Goal: Task Accomplishment & Management: Manage account settings

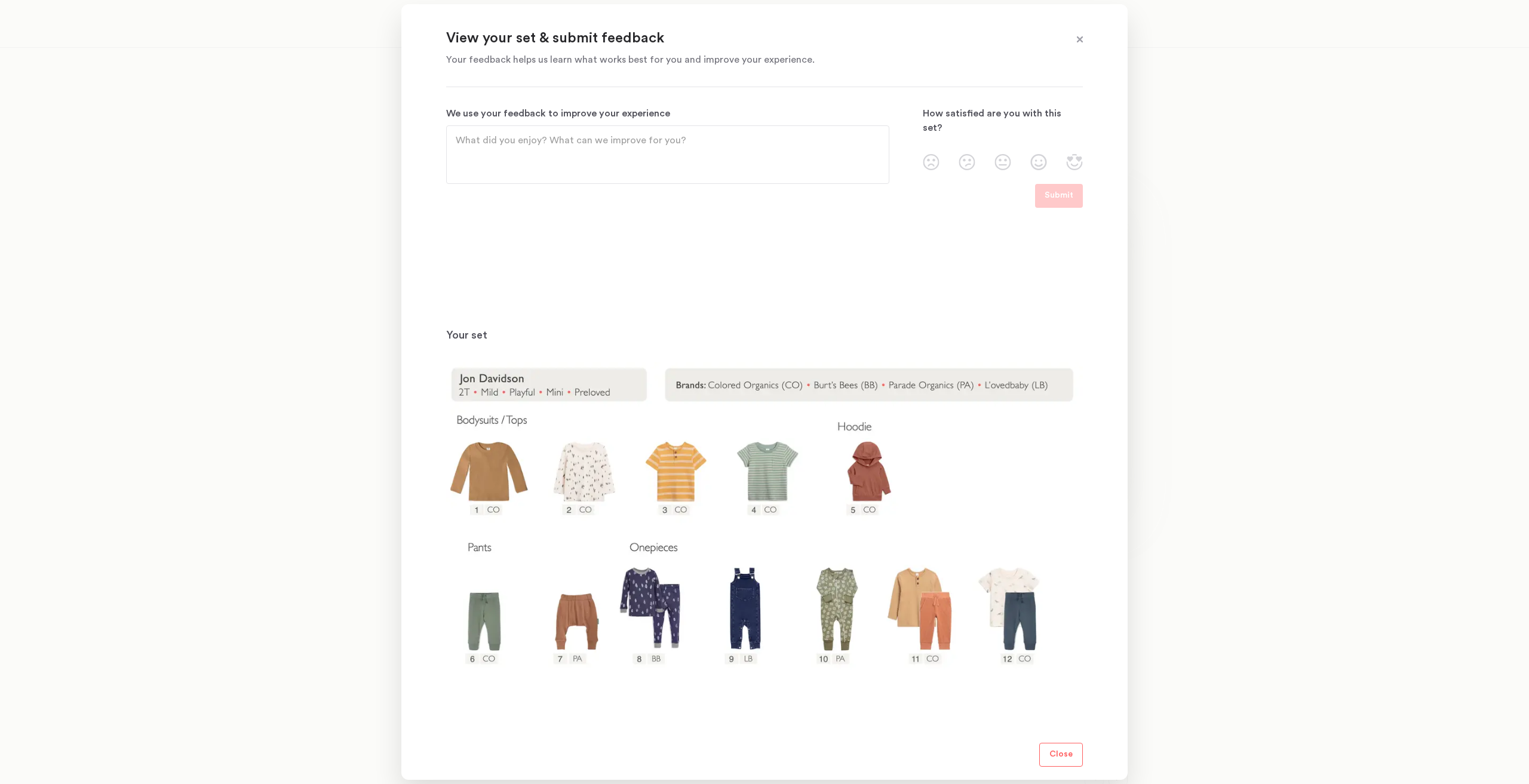
click at [281, 437] on div at bounding box center [764, 392] width 1529 height 784
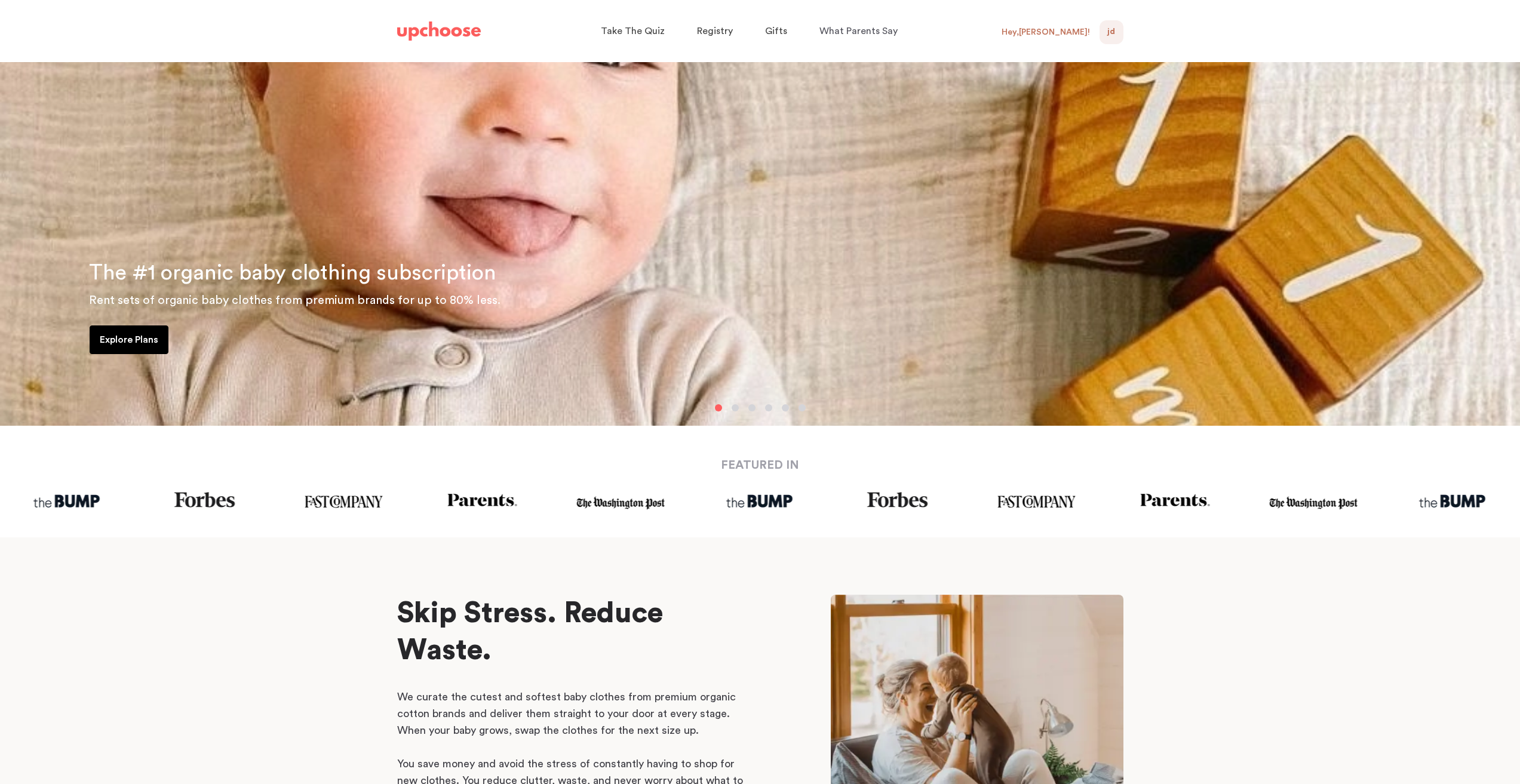
scroll to position [60, 0]
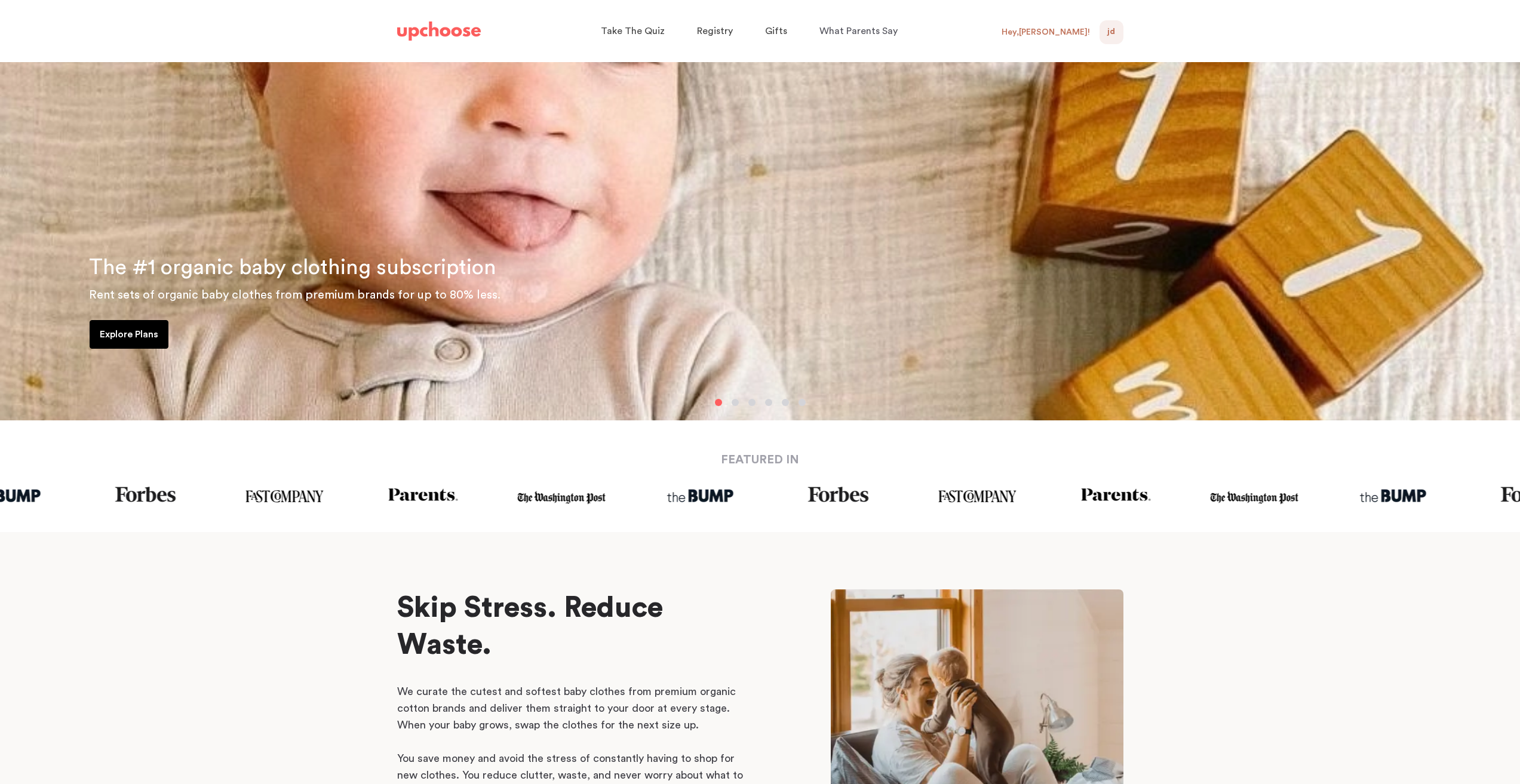
click at [1033, 36] on div "Hey, [PERSON_NAME] !" at bounding box center [1046, 32] width 88 height 11
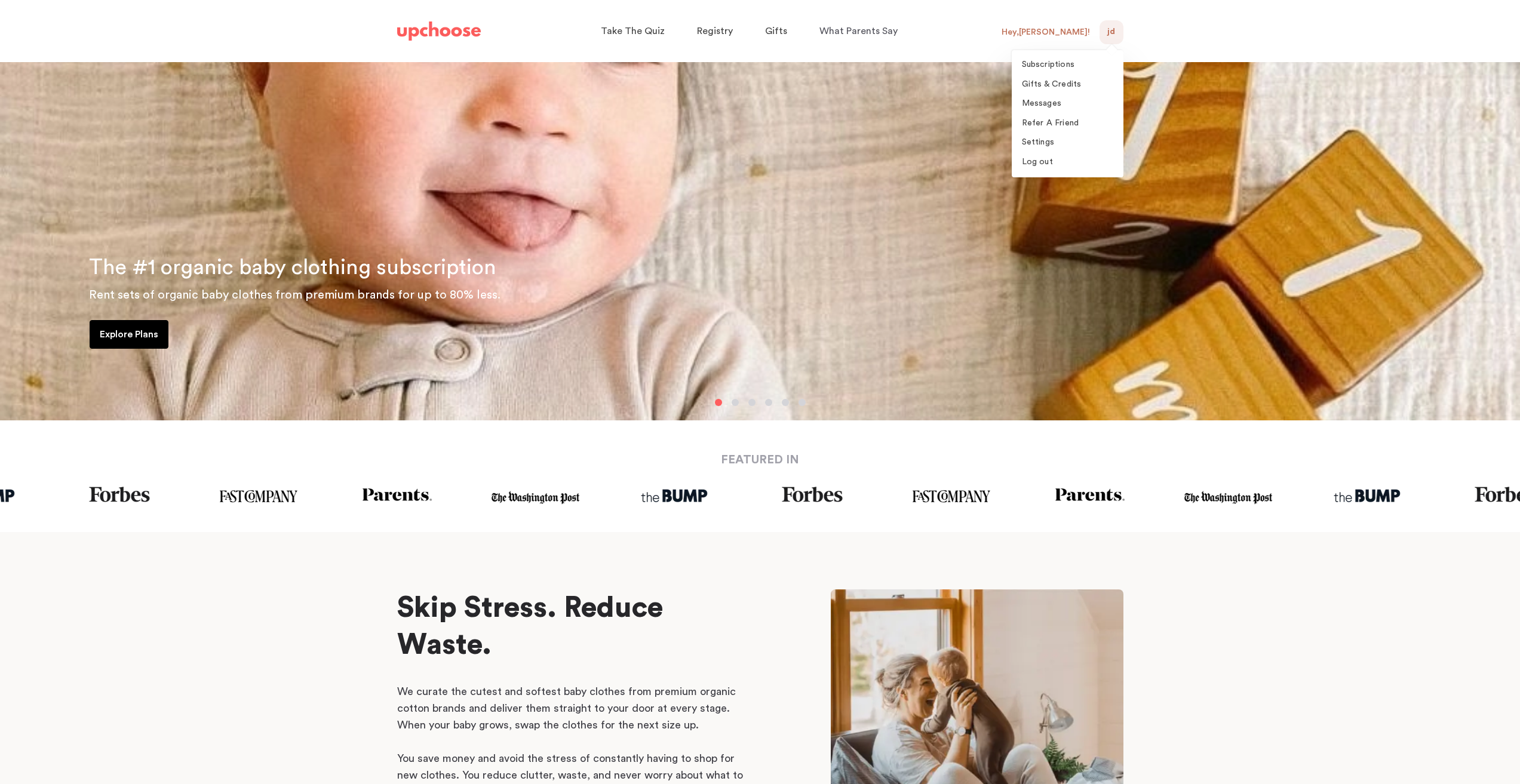
click at [1105, 32] on div "JD 0" at bounding box center [1112, 33] width 24 height 24
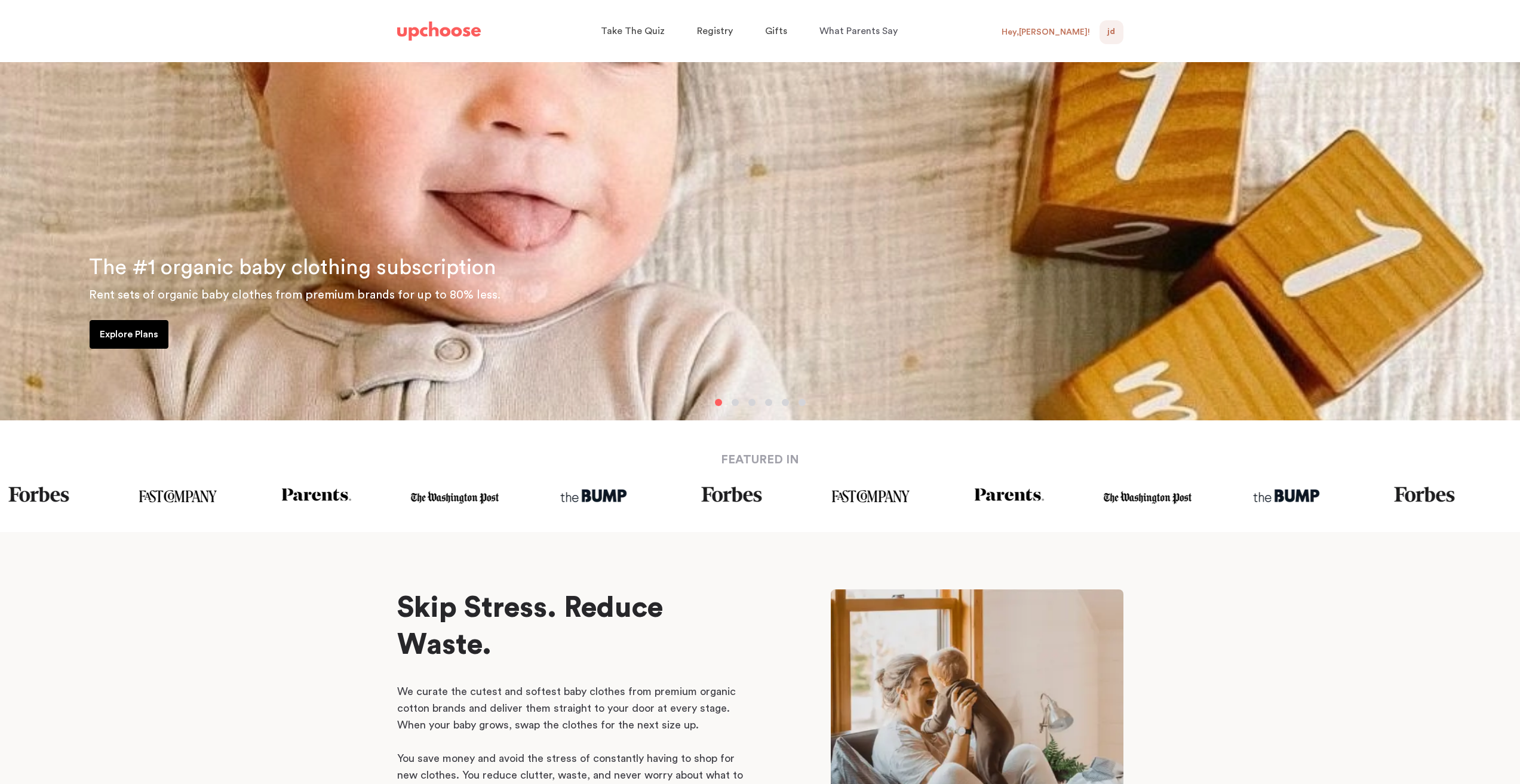
click at [1027, 33] on div "Get Started Get Started Hey, [PERSON_NAME] ! JD 0 Subscriptions Gifts & Credits…" at bounding box center [1052, 31] width 143 height 26
click at [1063, 27] on div "Hey, [PERSON_NAME] !" at bounding box center [1046, 32] width 88 height 11
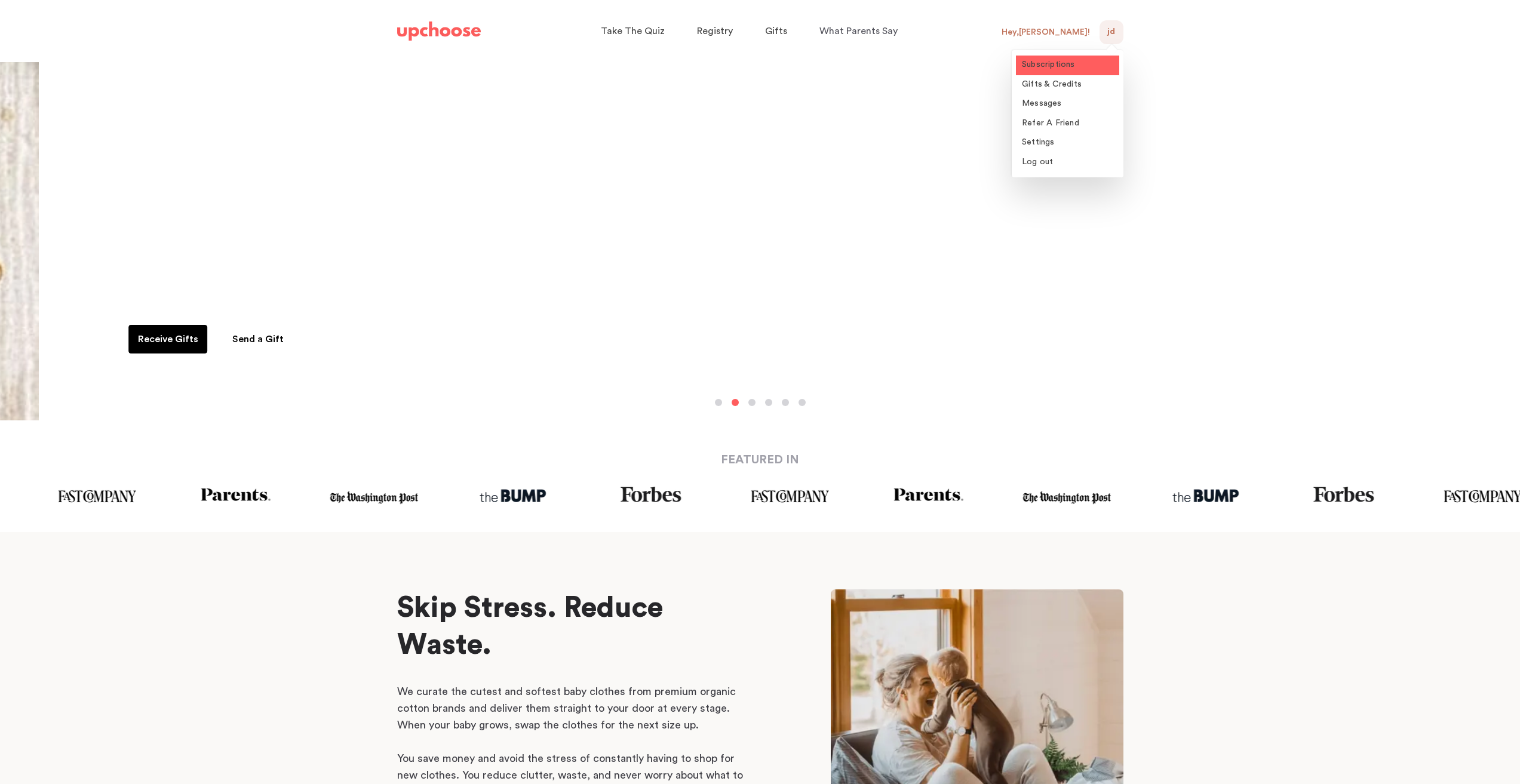
click at [1046, 62] on span "Subscriptions" at bounding box center [1048, 65] width 53 height 9
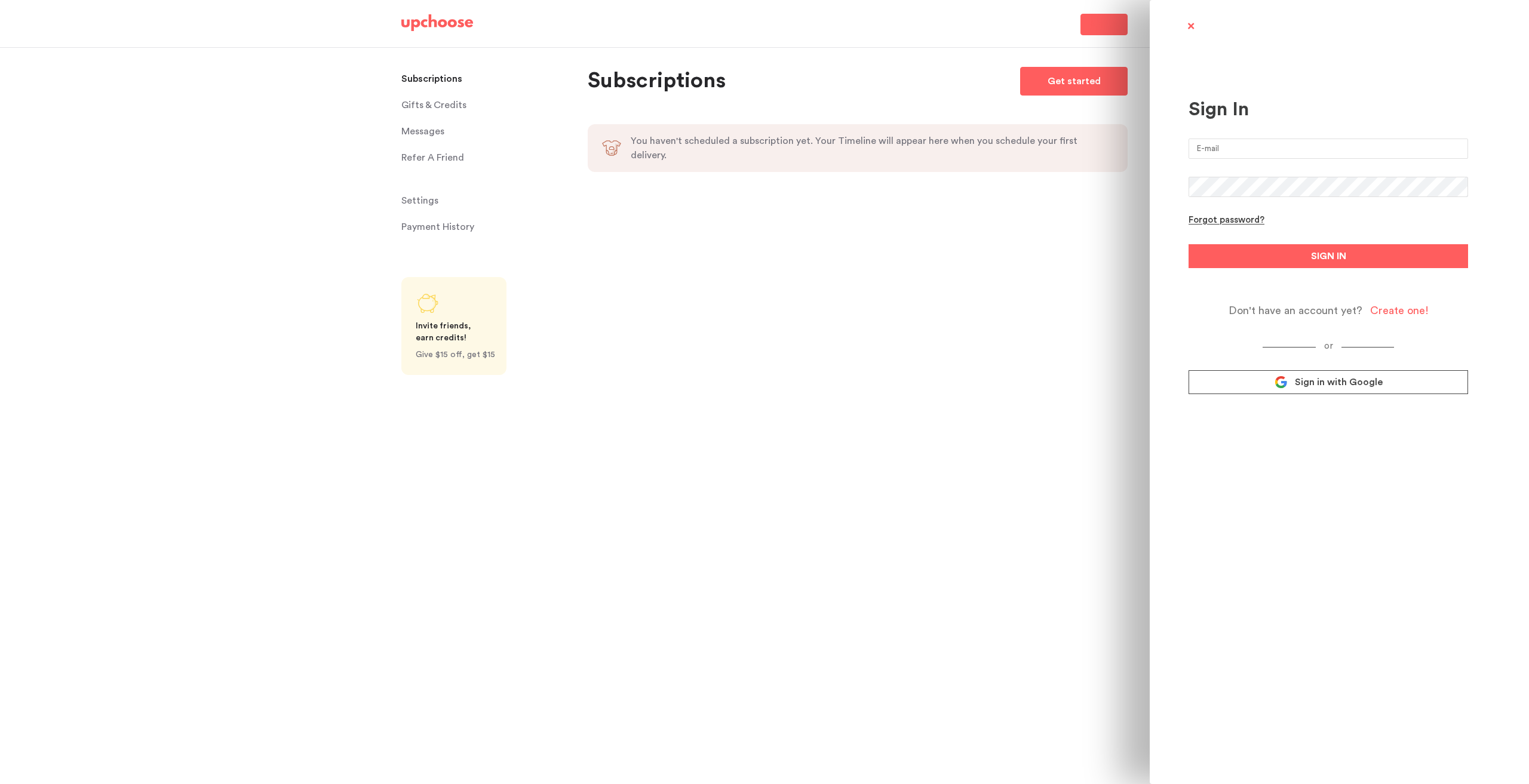
click at [964, 378] on div "Sign In Forgot password? SIGN IN Don't have an account yet? Create one! or Sign…" at bounding box center [764, 392] width 1529 height 784
click at [1307, 158] on input "email" at bounding box center [1328, 148] width 280 height 21
